Goal: Find specific page/section: Find specific page/section

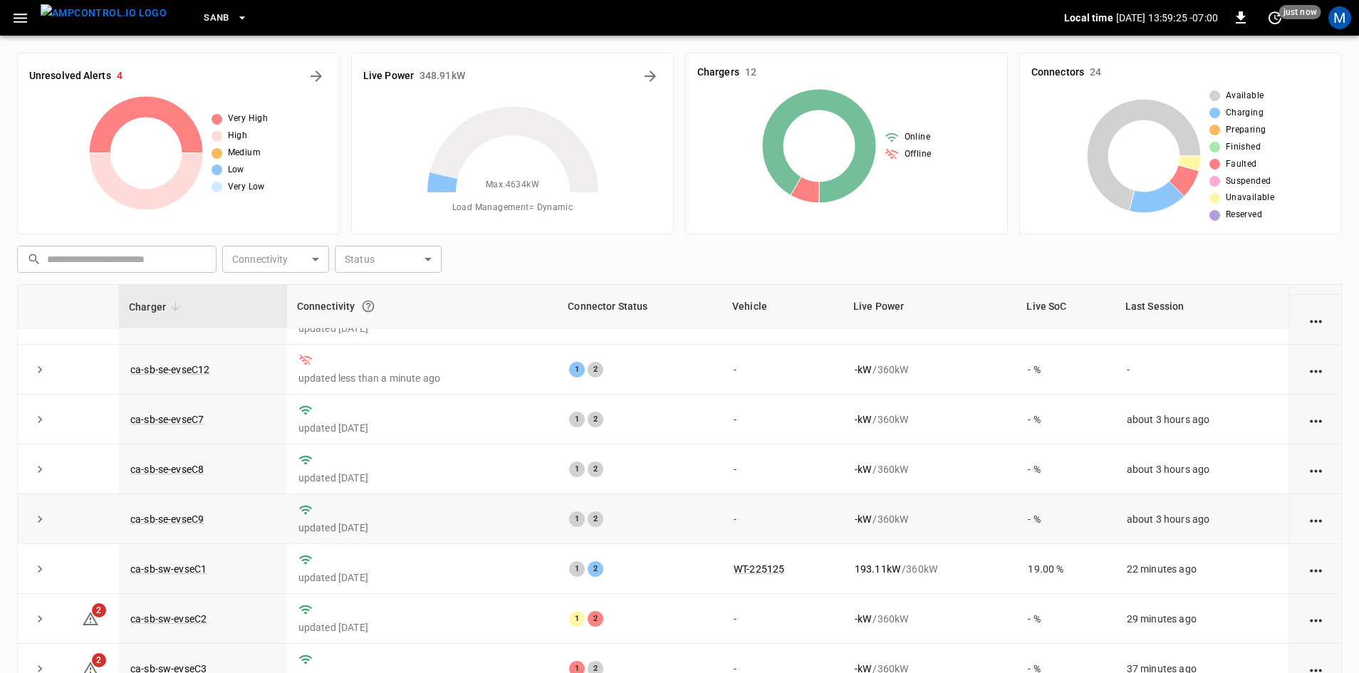
scroll to position [180, 0]
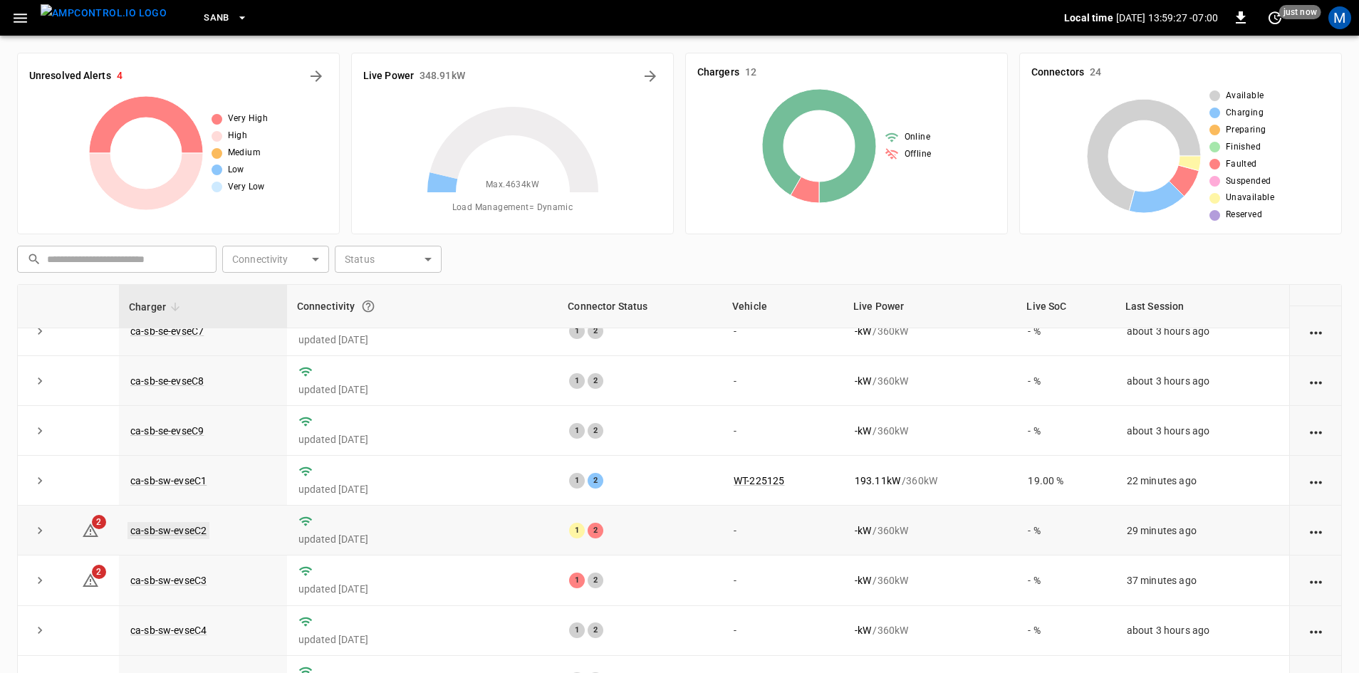
click at [188, 529] on link "ca-sb-sw-evseC2" at bounding box center [168, 530] width 82 height 17
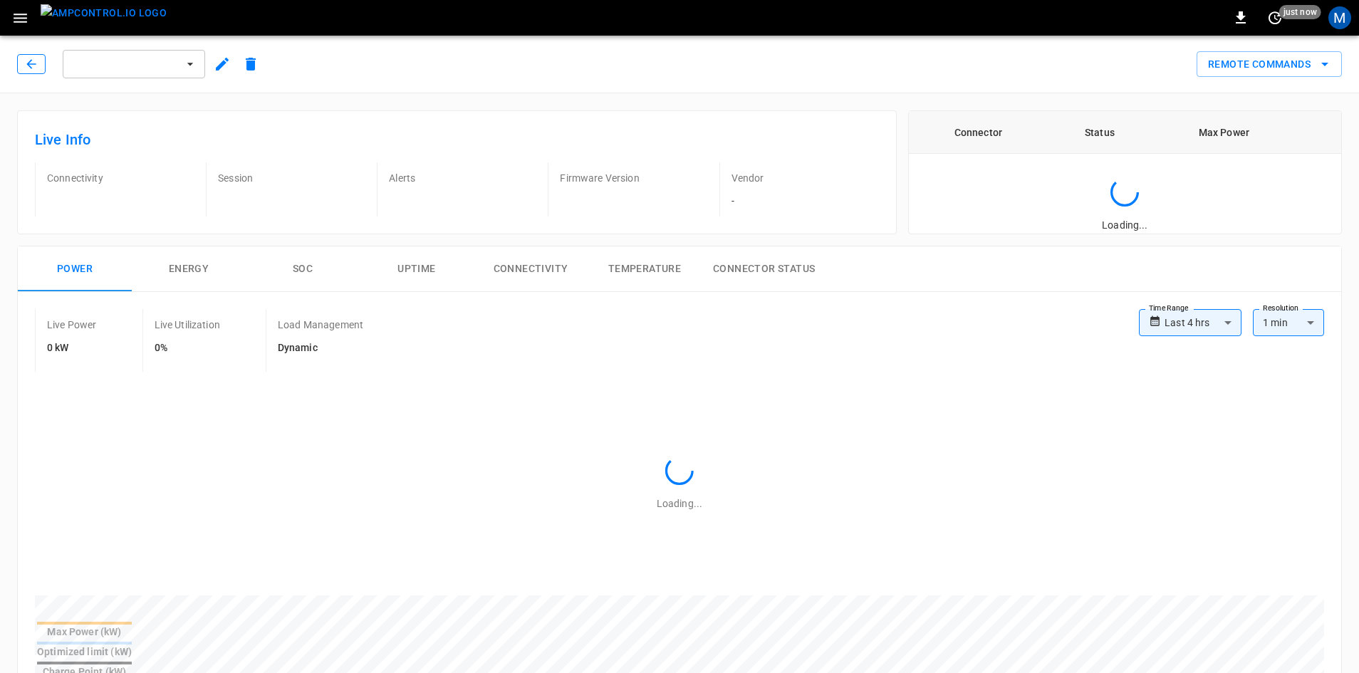
click at [41, 63] on button "button" at bounding box center [31, 64] width 28 height 20
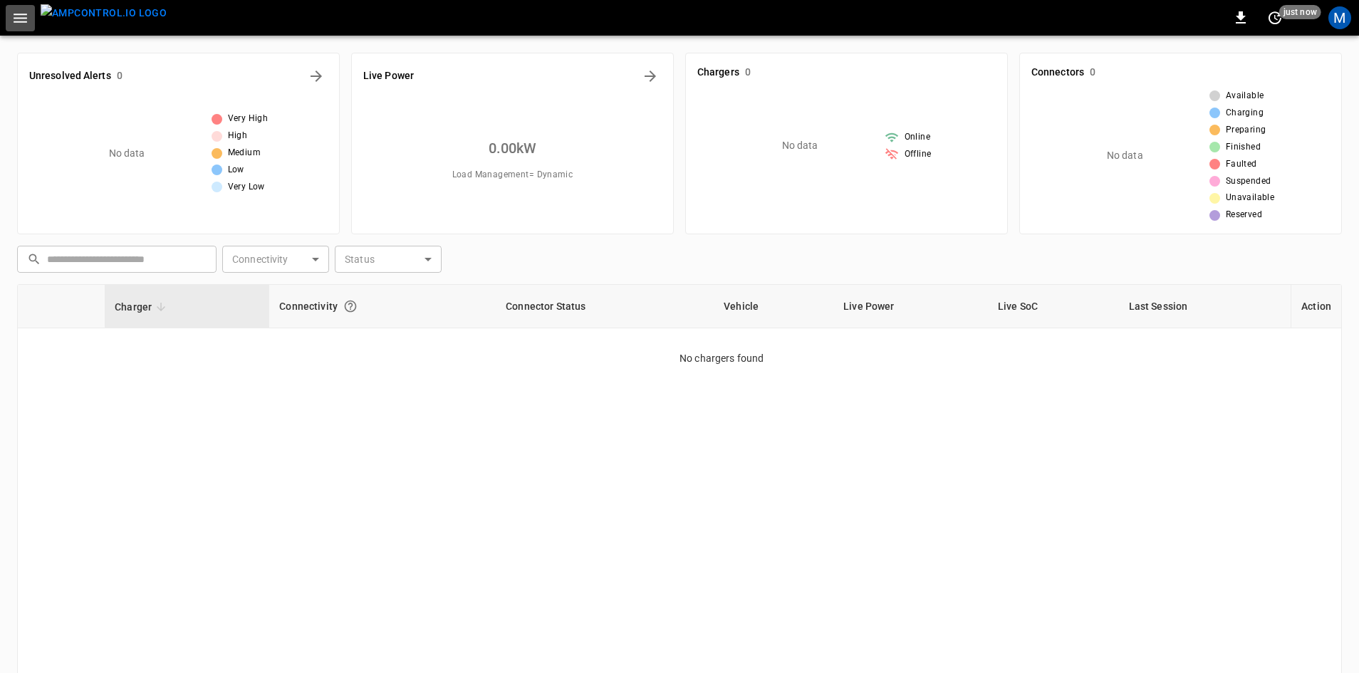
click at [19, 24] on icon "button" at bounding box center [20, 18] width 18 height 18
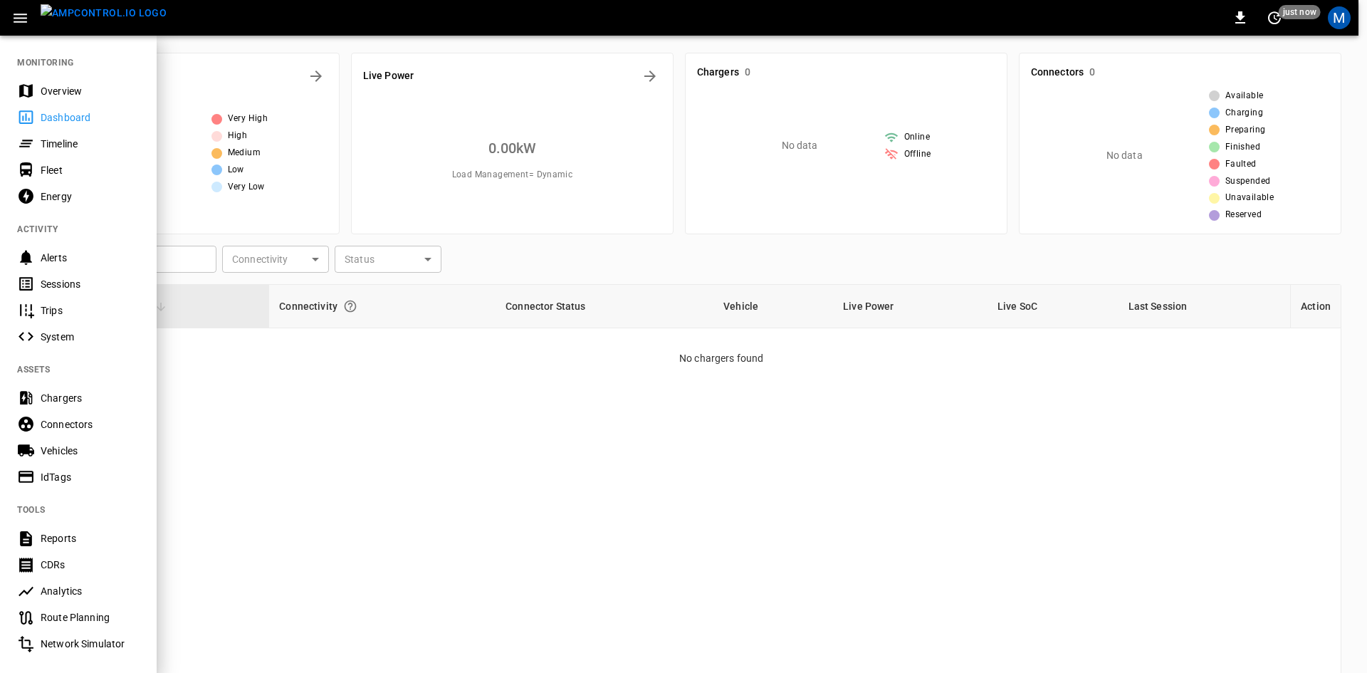
click at [83, 123] on div "Dashboard" at bounding box center [90, 117] width 99 height 14
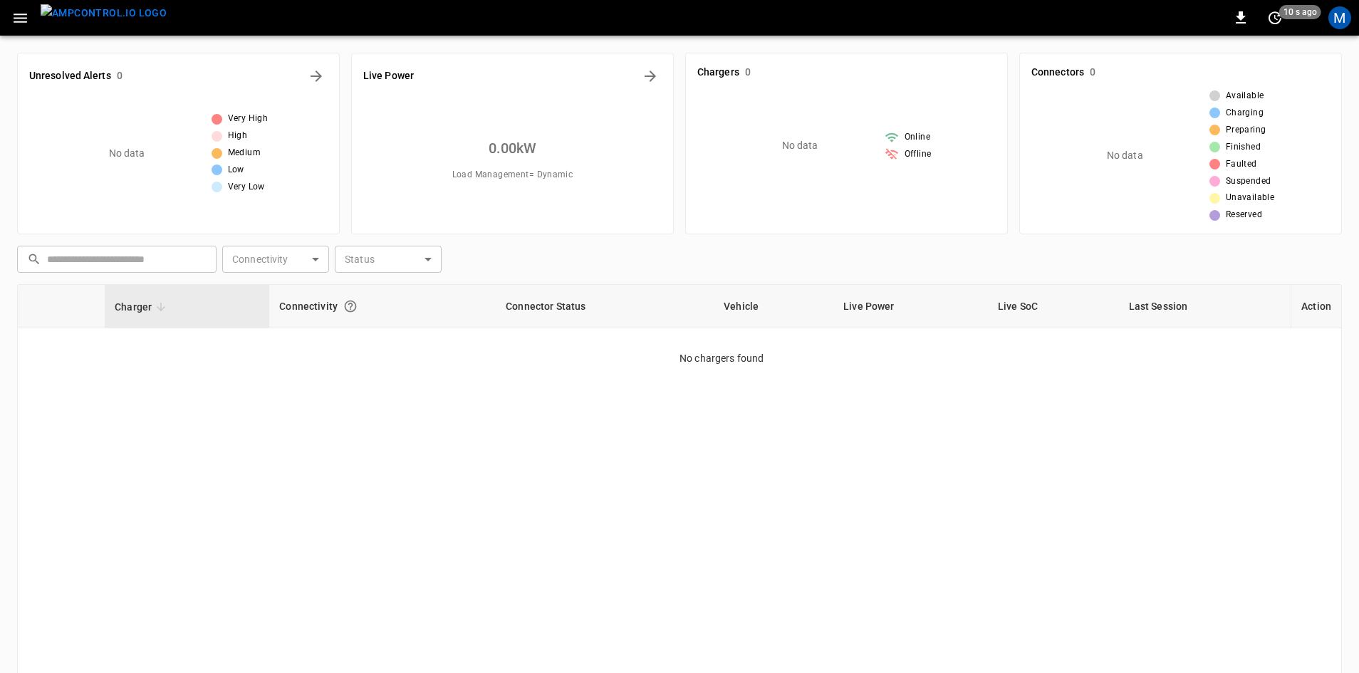
click at [88, 19] on img "menu" at bounding box center [104, 13] width 126 height 18
click at [103, 19] on img "menu" at bounding box center [104, 13] width 126 height 18
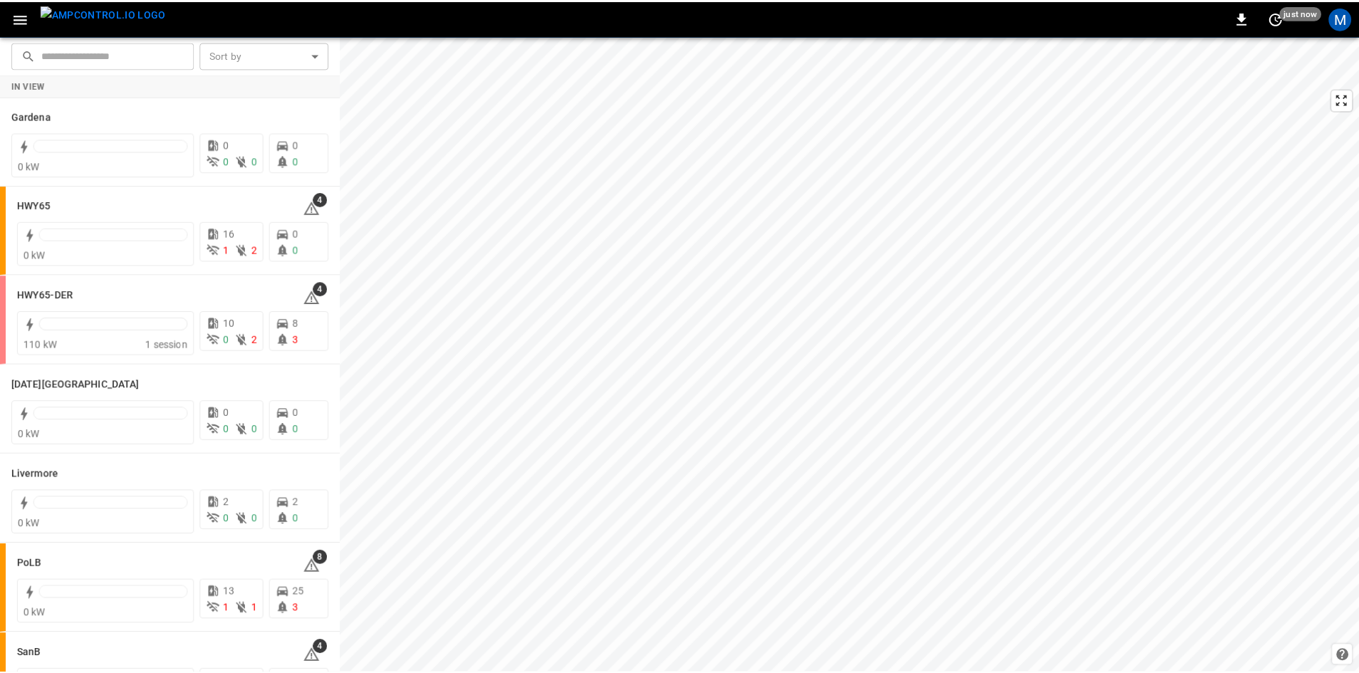
scroll to position [135, 0]
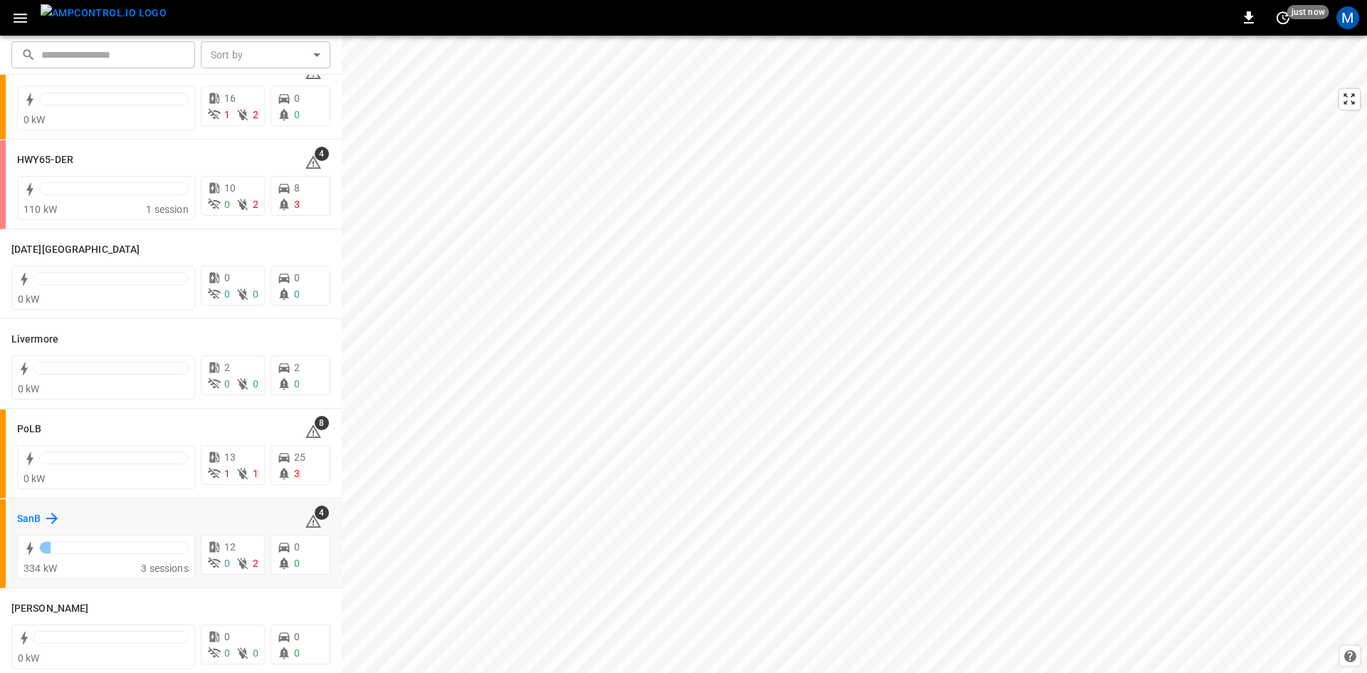
click at [25, 519] on h6 "SanB" at bounding box center [29, 519] width 24 height 16
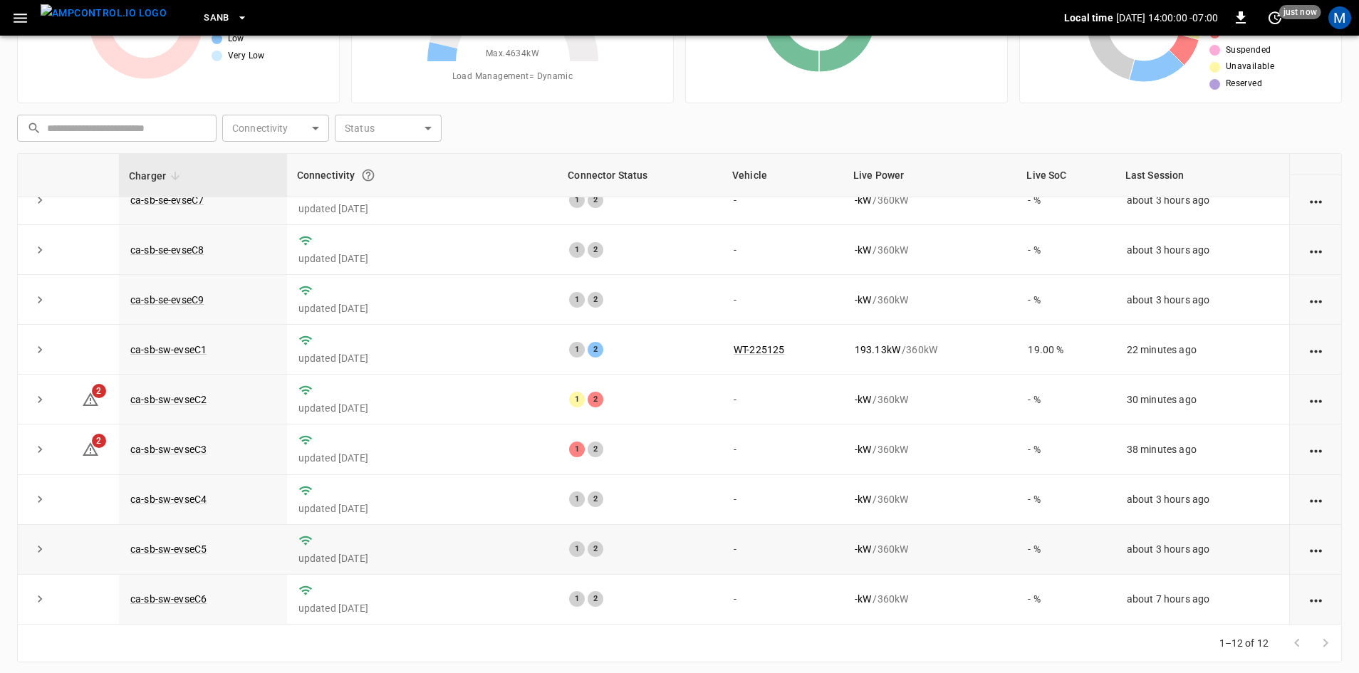
scroll to position [137, 0]
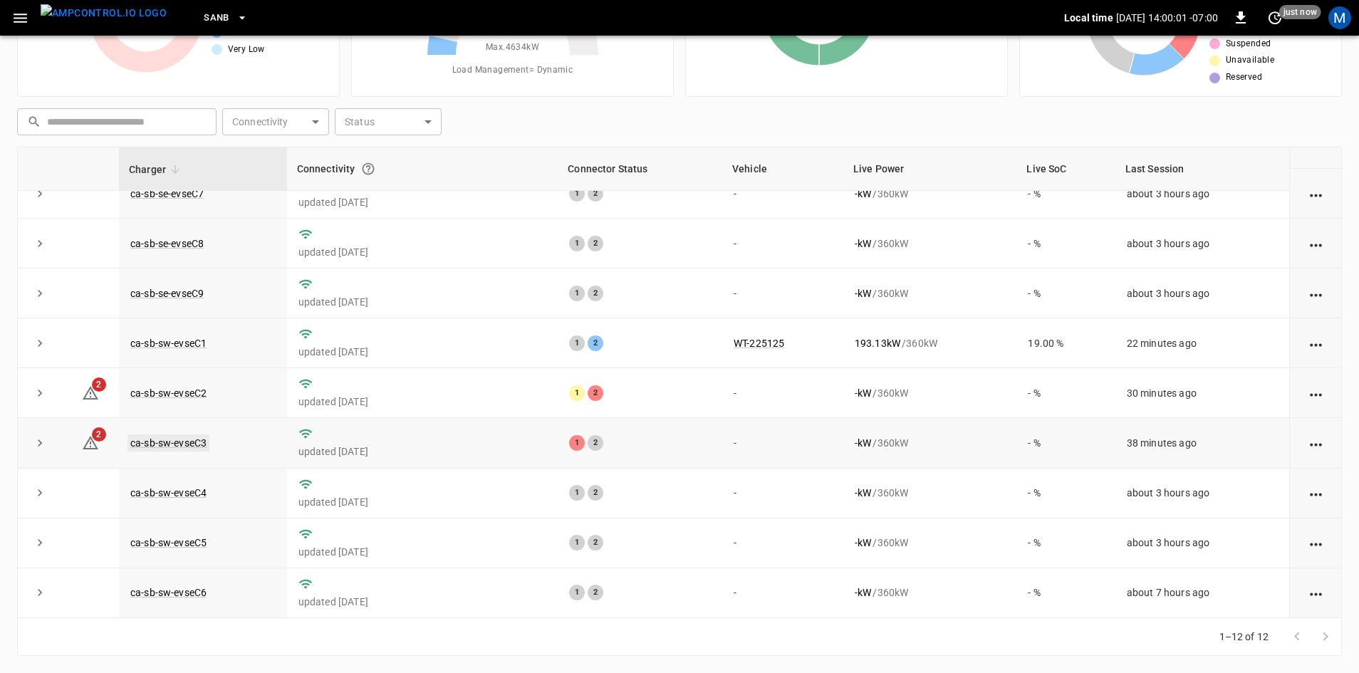
click at [202, 442] on link "ca-sb-sw-evseC3" at bounding box center [168, 442] width 82 height 17
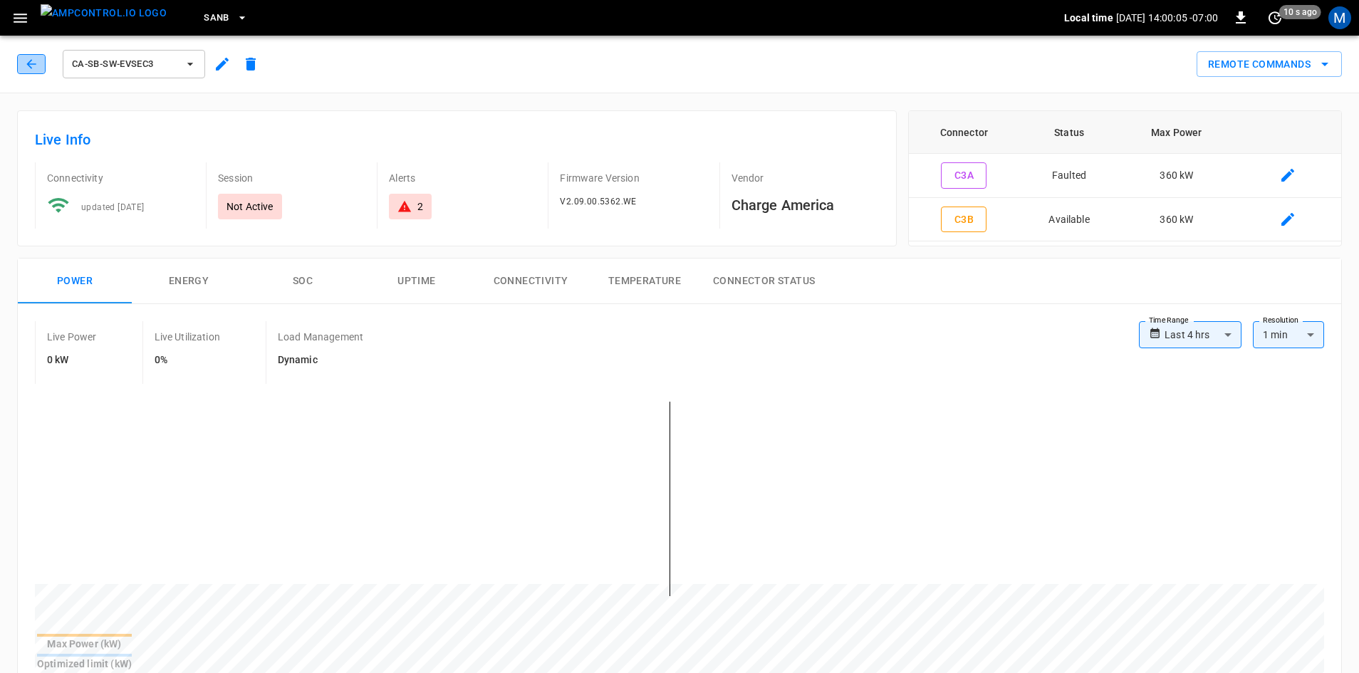
click at [28, 68] on icon "button" at bounding box center [31, 64] width 14 height 14
